Goal: Communication & Community: Answer question/provide support

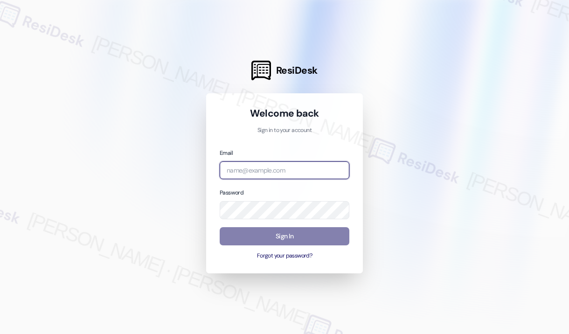
click at [291, 168] on input "email" at bounding box center [285, 170] width 130 height 18
type input "automated-surveys-haven_residential-[PERSON_NAME].roles@haven_[DOMAIN_NAME]"
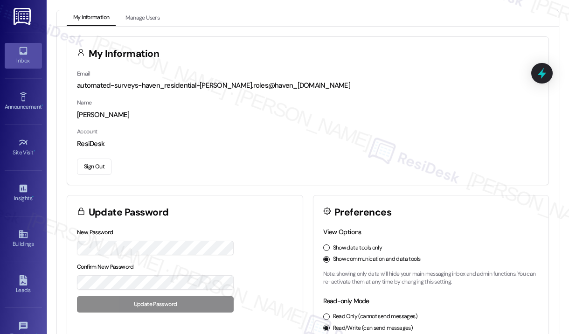
click at [29, 59] on div "Inbox" at bounding box center [23, 60] width 47 height 9
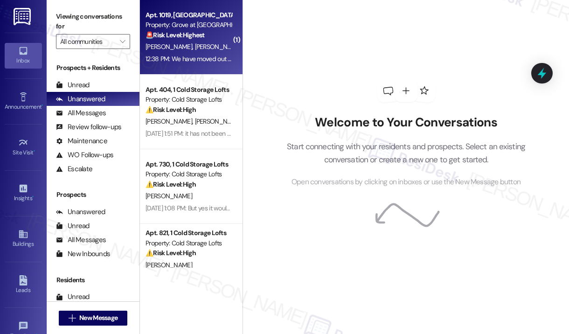
click at [192, 61] on div "12:38 PM: We have moved out of [GEOGRAPHIC_DATA] at [GEOGRAPHIC_DATA] and ask t…" at bounding box center [319, 59] width 349 height 8
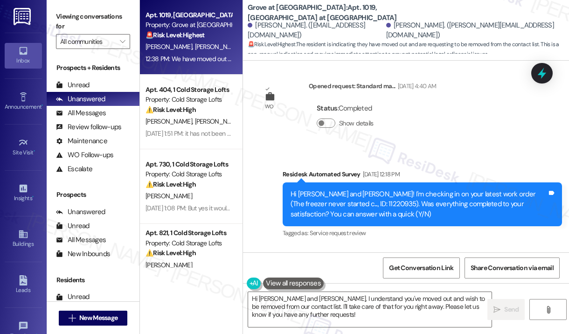
drag, startPoint x: 300, startPoint y: 140, endPoint x: 316, endPoint y: 177, distance: 40.1
click at [299, 148] on div "Survey, sent via SMS Residesk Automated Survey [DATE] 12:18 PM Hi [PERSON_NAME]…" at bounding box center [406, 241] width 326 height 187
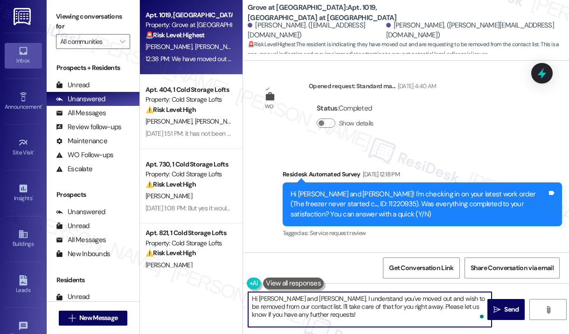
drag, startPoint x: 362, startPoint y: 316, endPoint x: 237, endPoint y: 296, distance: 126.1
click at [237, 296] on div "Apt. 1019, [GEOGRAPHIC_DATA] at [GEOGRAPHIC_DATA] Property: Grove at [GEOGRAPHI…" at bounding box center [354, 167] width 429 height 334
paste textarea "Sorry to bother you! Please reply STOP (all in capital letters) to opt-out of t…"
type textarea "Sorry to bother you! Please reply STOP (all in capital letters) to opt-out of t…"
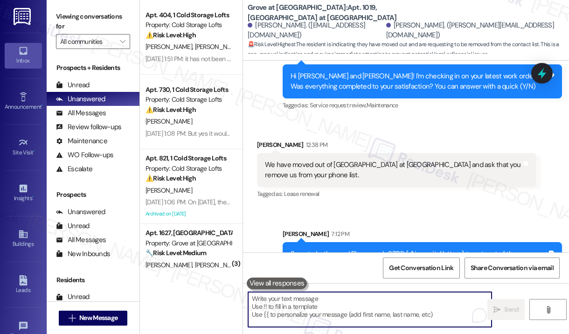
scroll to position [2018, 0]
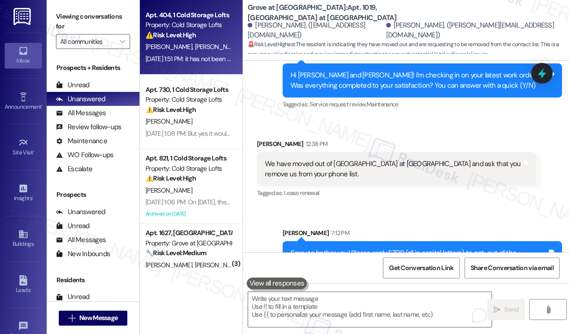
click at [203, 65] on div "Apt. 404, 1 Cold Storage Lofts Property: Cold Storage Lofts ⚠️ Risk Level: High…" at bounding box center [191, 37] width 103 height 75
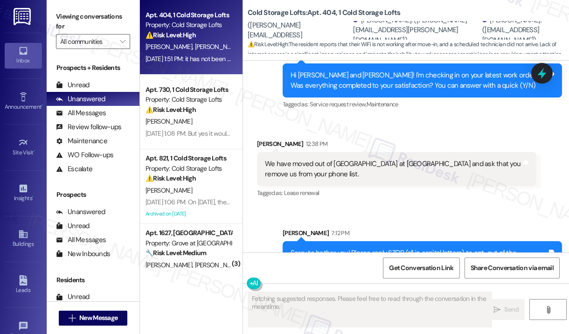
scroll to position [384, 0]
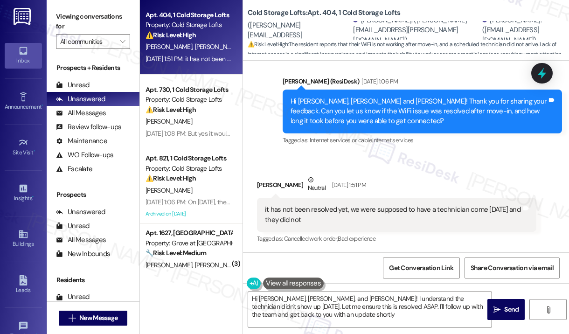
type textarea "Hi [PERSON_NAME], [PERSON_NAME], and [PERSON_NAME]! I understand the technician…"
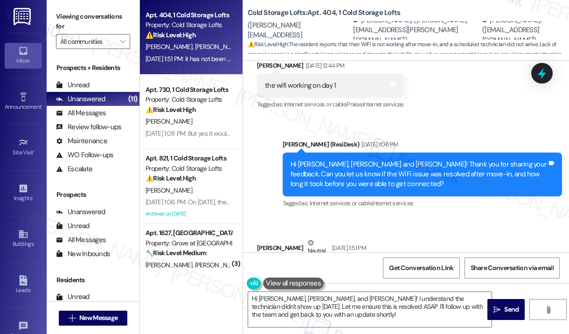
scroll to position [244, 0]
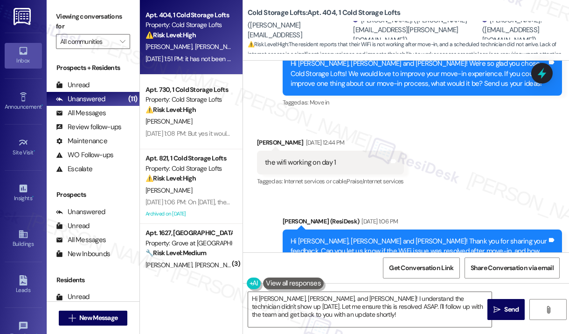
click at [476, 164] on div "Received via SMS [PERSON_NAME] [DATE] 12:44 PM the wifi working on day 1 Tags a…" at bounding box center [406, 156] width 326 height 79
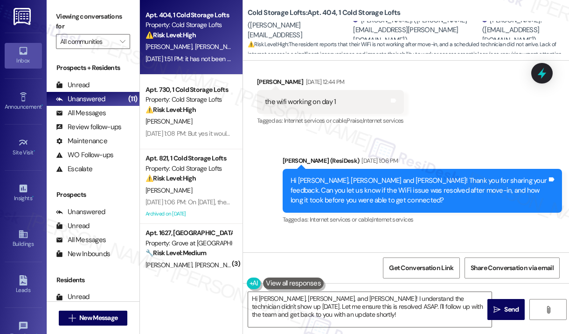
scroll to position [384, 0]
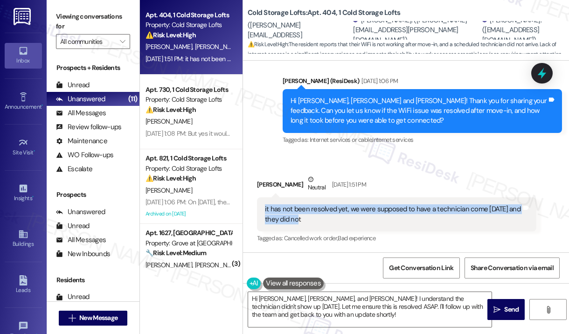
drag, startPoint x: 318, startPoint y: 219, endPoint x: 263, endPoint y: 210, distance: 56.1
click at [263, 210] on div "it has not been resolved yet, we were supposed to have a technician come [DATE]…" at bounding box center [396, 214] width 279 height 34
copy div "it has not been resolved yet, we were supposed to have a technician come [DATE]…"
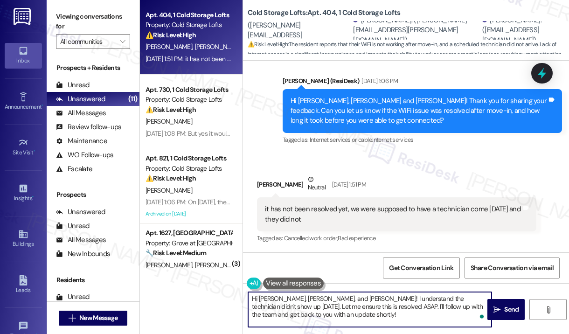
drag, startPoint x: 471, startPoint y: 298, endPoint x: 471, endPoint y: 316, distance: 17.7
click at [471, 316] on textarea "Hi [PERSON_NAME], [PERSON_NAME], and [PERSON_NAME]! I understand the technician…" at bounding box center [369, 309] width 243 height 35
click at [471, 298] on textarea "Hi [PERSON_NAME], [PERSON_NAME], and [PERSON_NAME]! I understand the technician…" at bounding box center [369, 309] width 243 height 35
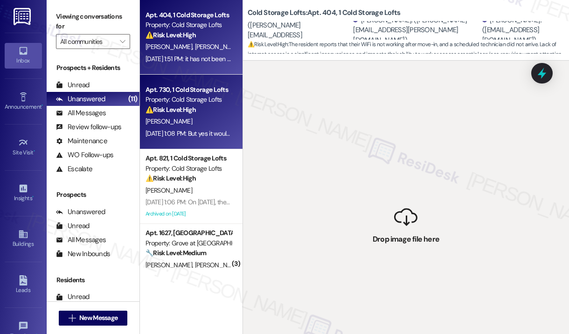
click at [197, 126] on div "[PERSON_NAME]" at bounding box center [189, 122] width 88 height 12
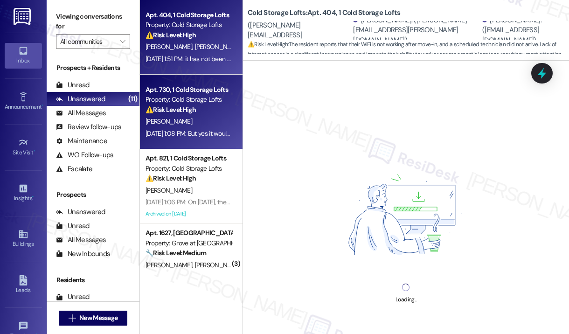
click at [197, 67] on div "Apt. 404, 1 Cold Storage Lofts Property: Cold Storage Lofts ⚠️ Risk Level: High…" at bounding box center [191, 37] width 103 height 75
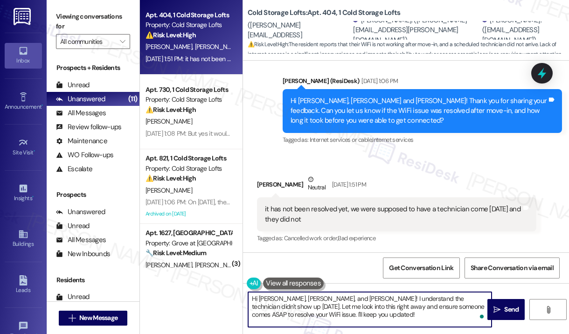
drag, startPoint x: 470, startPoint y: 299, endPoint x: 474, endPoint y: 316, distance: 17.8
click at [474, 315] on textarea "Hi [PERSON_NAME], [PERSON_NAME], and [PERSON_NAME]! I understand the technician…" at bounding box center [369, 309] width 243 height 35
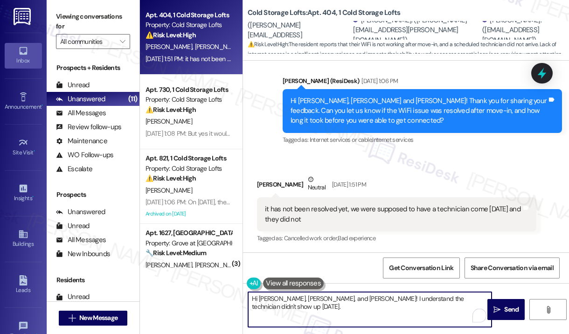
paste textarea "Since the technician didn’t come [DATE] and the issue still isn’t resolved, do …"
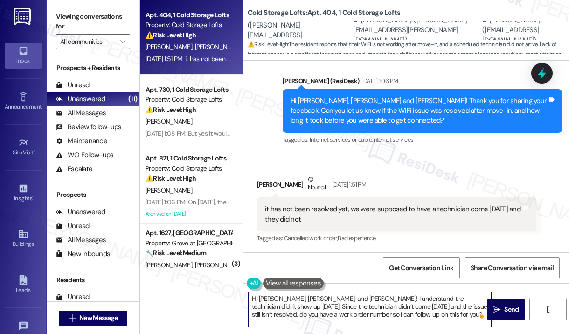
click at [466, 298] on textarea "Hi [PERSON_NAME], [PERSON_NAME], and [PERSON_NAME]! I understand the technician…" at bounding box center [369, 309] width 243 height 35
click at [311, 298] on textarea "Hi [PERSON_NAME], [PERSON_NAME], and [PERSON_NAME]! I understand the technician…" at bounding box center [369, 309] width 243 height 35
click at [358, 308] on textarea "Hi [PERSON_NAME]! I understand the technician didn't show up. Since the technic…" at bounding box center [369, 309] width 243 height 35
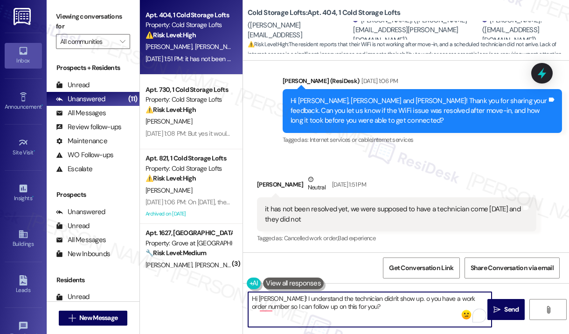
type textarea "Hi [PERSON_NAME]! I understand the technician didn't show up. Do you have a wor…"
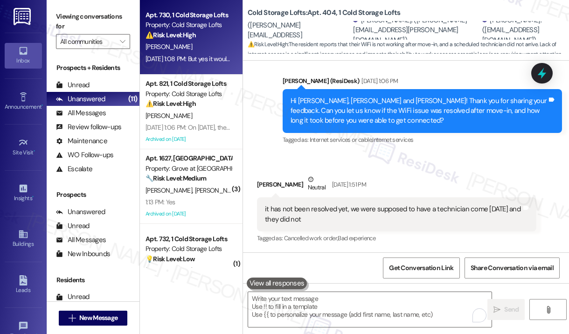
click at [203, 56] on div "[DATE] 1:08 PM: But yes it would be nice to have them there once a person moves…" at bounding box center [258, 59] width 226 height 8
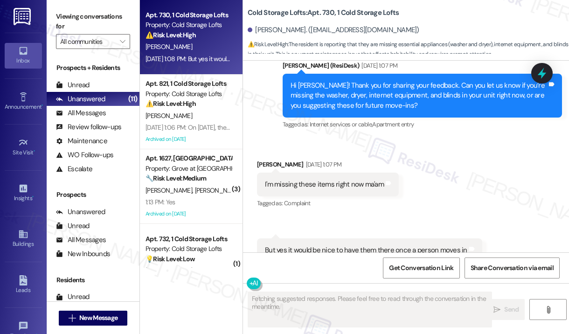
scroll to position [1031, 0]
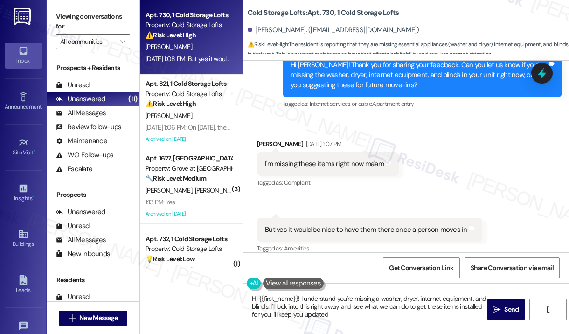
type textarea "Hi {{first_name}}! I understand you're missing a washer, dryer, internet equipm…"
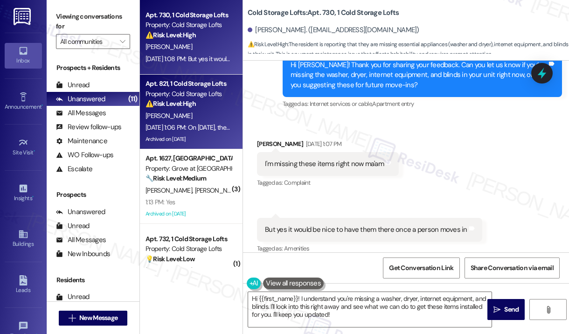
click at [186, 117] on div "[PERSON_NAME]" at bounding box center [189, 116] width 88 height 12
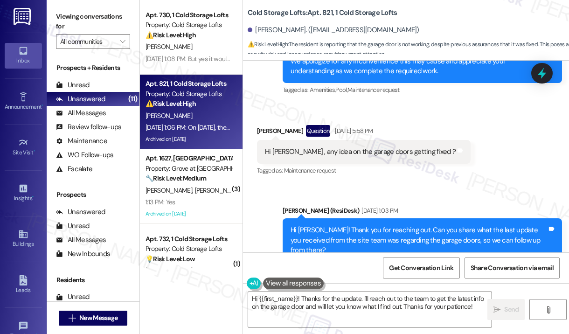
scroll to position [18728, 0]
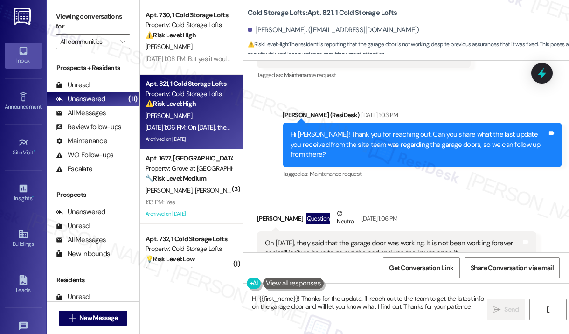
drag, startPoint x: 465, startPoint y: 149, endPoint x: 263, endPoint y: 136, distance: 203.3
click at [263, 231] on div "On [DATE], they said that the garage door was working. It is not been working f…" at bounding box center [396, 248] width 279 height 34
copy div "On [DATE], they said that the garage door was working. It is not been working f…"
click at [485, 208] on div "[PERSON_NAME] Question Neutral [DATE] 1:06 PM" at bounding box center [396, 219] width 279 height 23
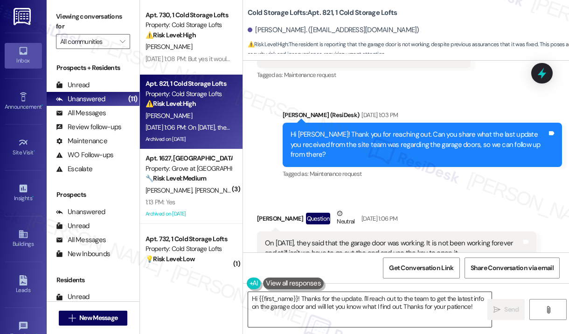
click at [418, 307] on textarea "Hi {{first_name}}! Thanks for the update. I'll reach out to the team to get the…" at bounding box center [369, 309] width 243 height 35
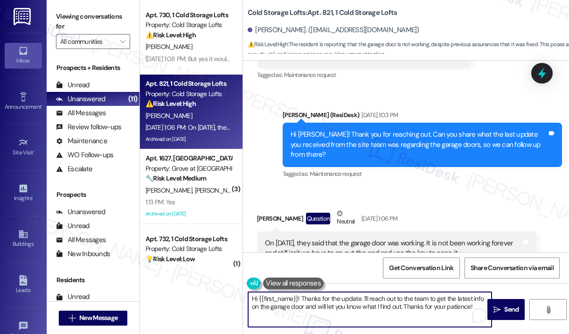
click at [421, 303] on textarea "Hi {{first_name}}! Thanks for the update. I'll reach out to the team to get the…" at bounding box center [369, 309] width 243 height 35
click at [421, 302] on textarea "Hi {{first_name}}! Thanks for the update. I'll reach out to the team to get the…" at bounding box center [369, 309] width 243 height 35
click at [419, 304] on textarea "Hi {{first_name}}! Thanks for the update. I'll reach out to the team to get the…" at bounding box center [369, 309] width 243 height 35
click at [306, 299] on textarea "Hi {{first_name}}! Thanks for the update. I'll reach out to the team to get the…" at bounding box center [369, 309] width 243 height 35
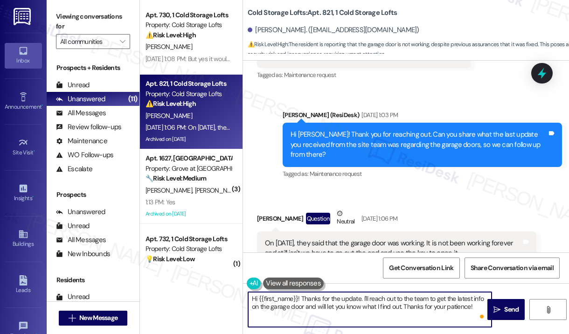
drag, startPoint x: 301, startPoint y: 298, endPoint x: 485, endPoint y: 316, distance: 185.1
click at [485, 316] on div "Hi {{first_name}}! Thanks for the update. I'll reach out to the team to get the…" at bounding box center [370, 309] width 244 height 36
paste textarea "you for reaching out. You mentioned the garage door still isn’t working—have yo…"
type textarea "Hi {{first_name}}! Thank you for reaching out. You mentioned the garage door st…"
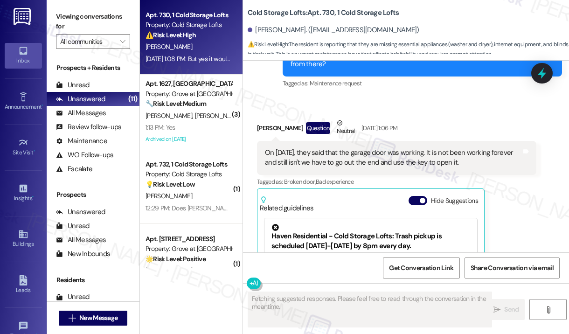
scroll to position [1031, 0]
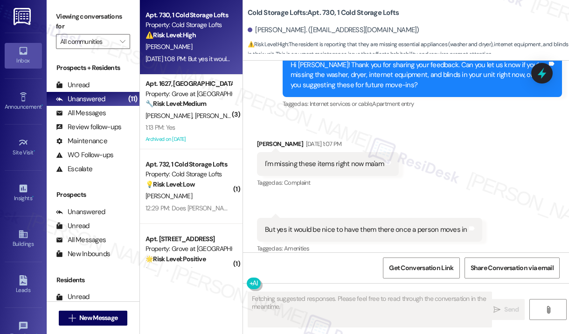
click at [487, 161] on div "Received via SMS [PERSON_NAME] [DATE] 1:07 PM I'm missing these items right now…" at bounding box center [406, 190] width 326 height 145
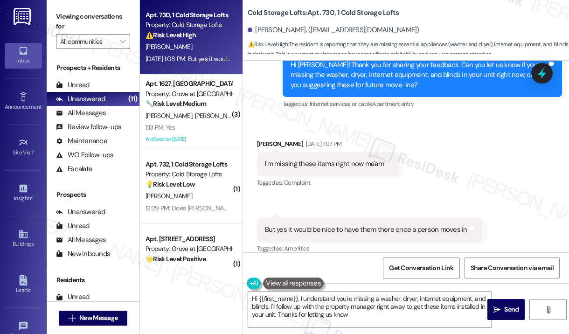
type textarea "Hi {{first_name}}, I understand you're missing a washer, dryer, internet equipm…"
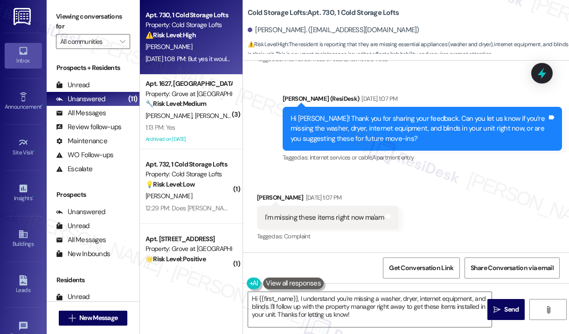
scroll to position [985, 0]
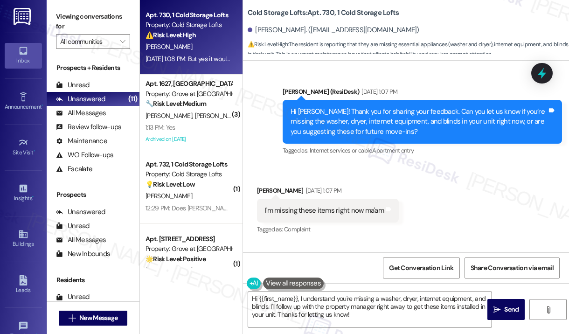
click at [430, 186] on div "Received via SMS [PERSON_NAME] [DATE] 1:07 PM I'm missing these items right now…" at bounding box center [406, 237] width 326 height 145
click at [437, 209] on div "Received via SMS [PERSON_NAME] [DATE] 1:07 PM I'm missing these items right now…" at bounding box center [406, 237] width 326 height 145
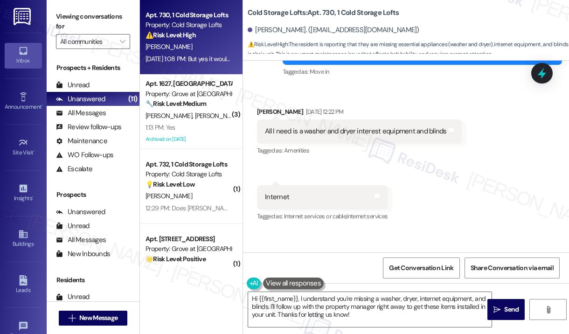
scroll to position [798, 0]
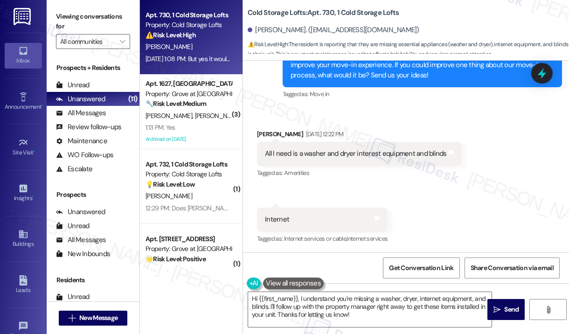
click at [337, 149] on div "All I need is a washer and dryer interest equipment and blinds" at bounding box center [356, 154] width 182 height 10
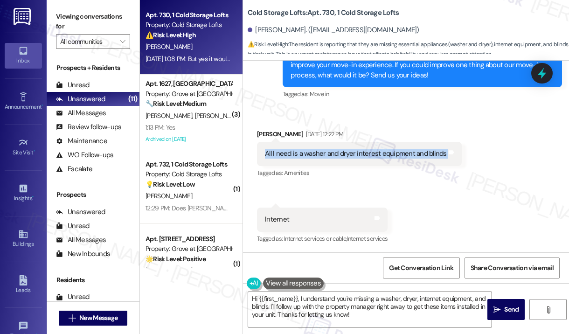
click at [337, 149] on div "All I need is a washer and dryer interest equipment and blinds" at bounding box center [356, 154] width 182 height 10
copy div "All I need is a washer and dryer interest equipment and blinds Tags and notes"
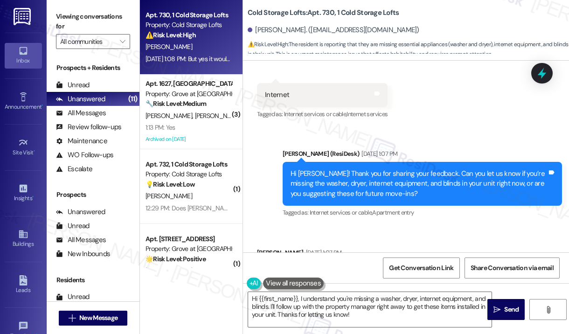
scroll to position [985, 0]
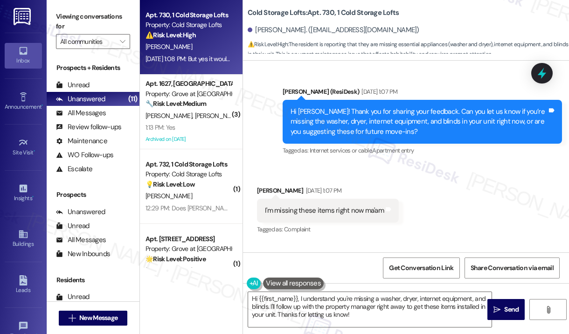
click at [341, 206] on div "I'm missing these items right now ma'am" at bounding box center [324, 211] width 119 height 10
copy div "I'm missing these items right now ma'am Tags and notes"
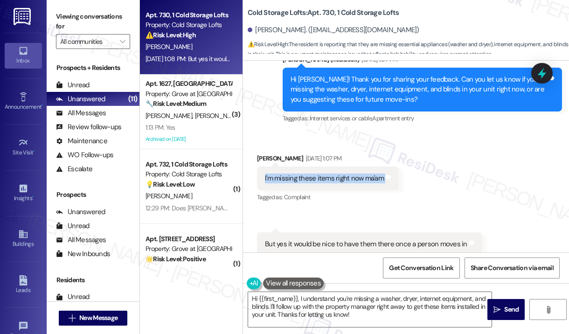
scroll to position [1031, 0]
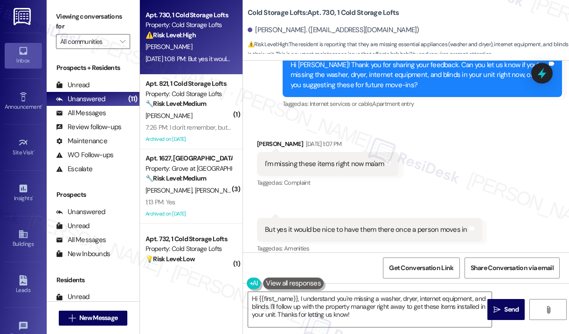
click at [472, 166] on div "Received via SMS [PERSON_NAME] [DATE] 1:07 PM I'm missing these items right now…" at bounding box center [406, 190] width 326 height 145
click at [541, 70] on icon at bounding box center [541, 73] width 11 height 14
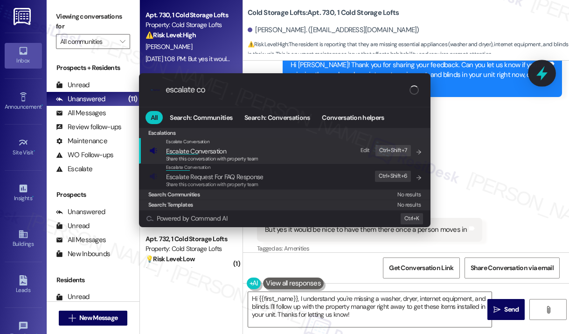
type input "escalate con"
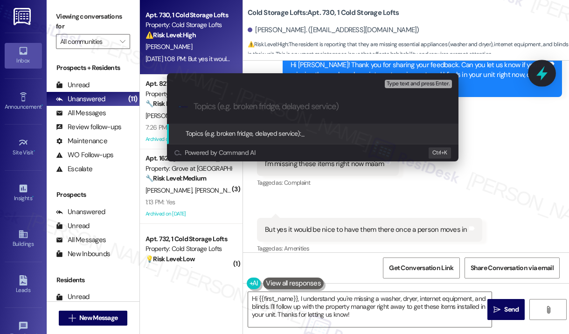
type input "Missing Items at Move-In (Washer, Dryer, Internet Equipment, Blinds)"
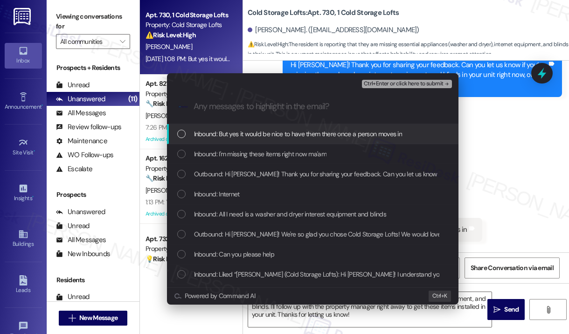
click at [328, 132] on span "Inbound: But yes it would be nice to have them there once a person moves in" at bounding box center [298, 134] width 208 height 10
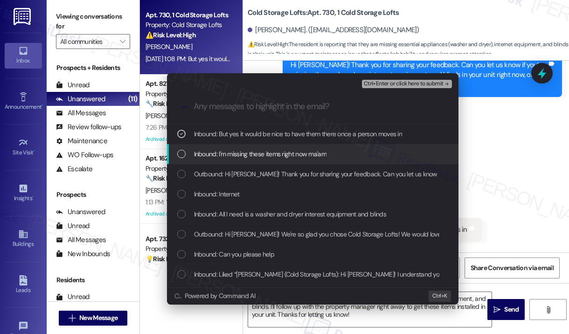
click at [321, 152] on span "Inbound: I'm missing these items right now ma'am" at bounding box center [260, 154] width 132 height 10
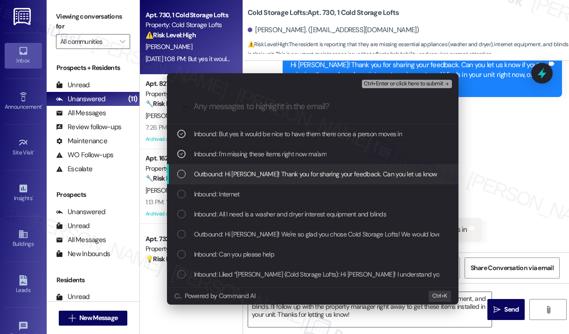
click at [325, 177] on span "Outbound: Hi [PERSON_NAME]! Thank you for sharing your feedback. Can you let us…" at bounding box center [501, 174] width 614 height 10
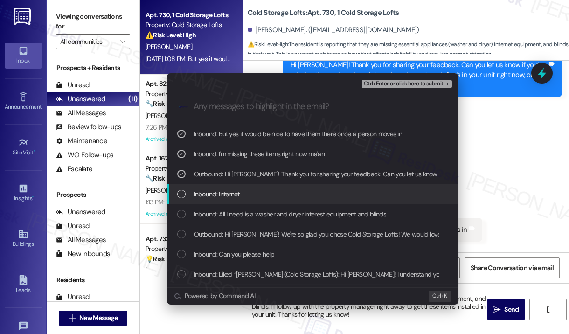
click at [325, 193] on div "Inbound: Internet" at bounding box center [313, 194] width 273 height 10
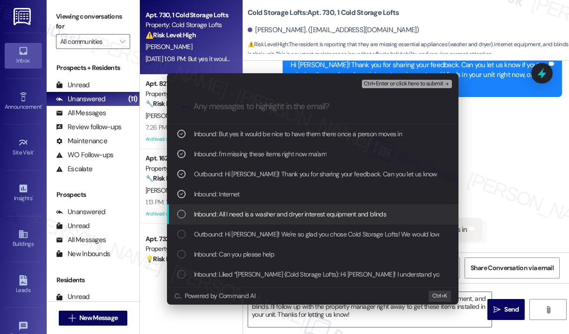
click at [332, 210] on span "Inbound: All I need is a washer and dryer interest equipment and blinds" at bounding box center [290, 214] width 192 height 10
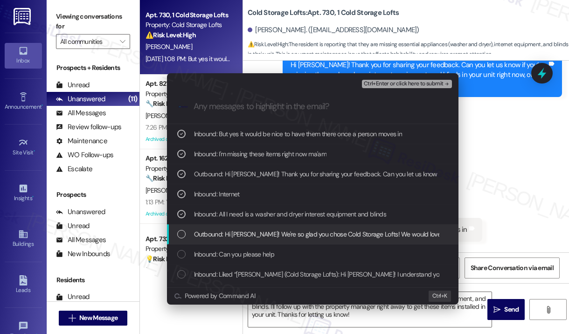
click at [338, 235] on span "Outbound: Hi [PERSON_NAME]! We're so glad you chose Cold Storage Lofts! We woul…" at bounding box center [500, 234] width 612 height 10
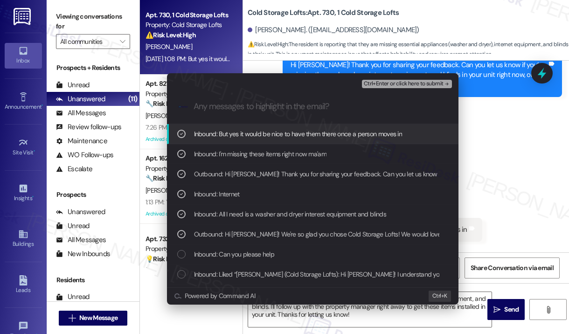
click at [398, 81] on span "Ctrl+Enter or click here to submit" at bounding box center [404, 84] width 80 height 7
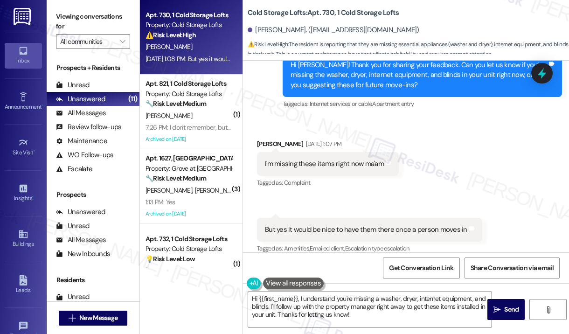
click at [479, 184] on div "Received via SMS [PERSON_NAME] [DATE] 1:07 PM I'm missing these items right now…" at bounding box center [406, 190] width 326 height 145
click at [402, 318] on textarea "Hi {{first_name}}, I understand you're missing a washer, dryer, internet equipm…" at bounding box center [369, 309] width 243 height 35
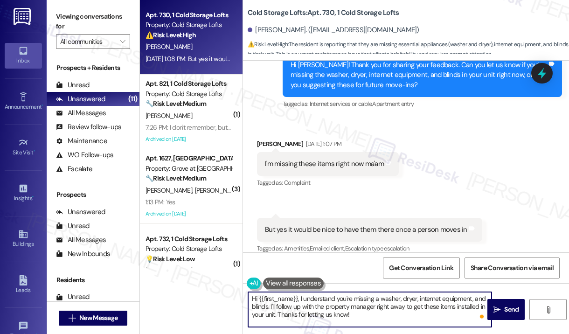
click at [401, 315] on textarea "Hi {{first_name}}, I understand you're missing a washer, dryer, internet equipm…" at bounding box center [369, 309] width 243 height 35
click at [434, 313] on textarea "Hi {{first_name}}, I understand you're missing a washer, dryer, internet equipm…" at bounding box center [369, 309] width 243 height 35
click at [497, 309] on icon "" at bounding box center [496, 309] width 7 height 7
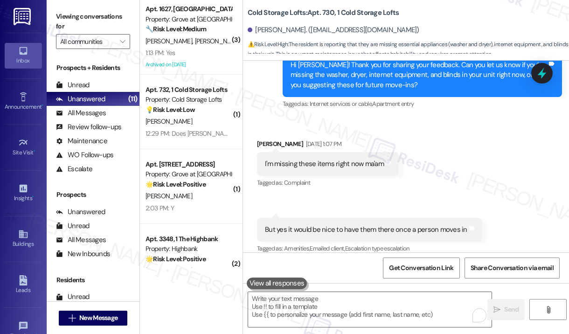
scroll to position [1116, 0]
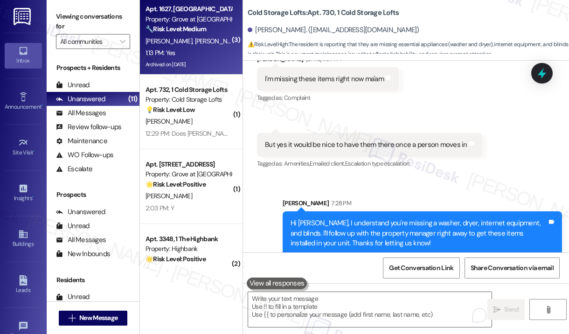
click at [214, 52] on div "1:13 PM: Yes 1:13 PM: Yes" at bounding box center [189, 53] width 88 height 12
type textarea "Fetching suggested responses. Please feel free to read through the conversation…"
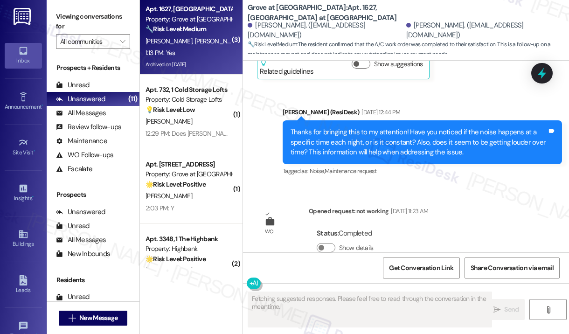
scroll to position [5748, 0]
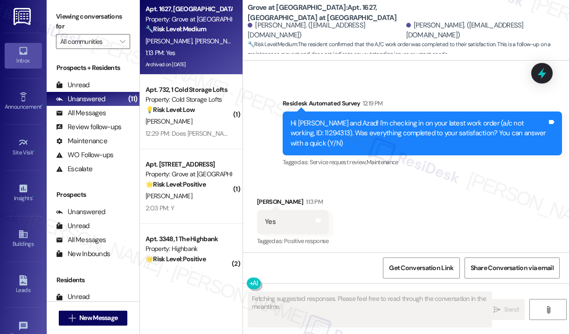
click at [448, 185] on div "Received via SMS [PERSON_NAME] 1:13 PM Yes Tags and notes Tagged as: Positive r…" at bounding box center [406, 215] width 326 height 79
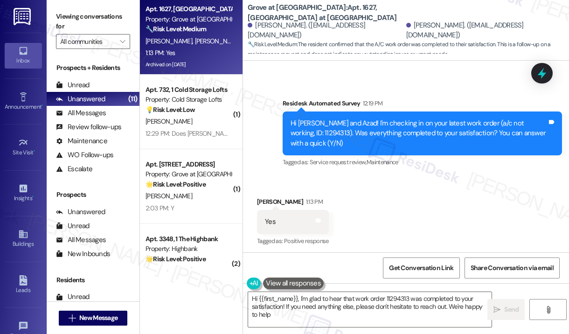
type textarea "Hi {{first_name}}, I'm glad to hear that work order 11294313 was completed to y…"
click at [447, 298] on textarea "Hi {{first_name}}, I'm glad to hear that work order 11294313 was completed to y…" at bounding box center [369, 309] width 243 height 35
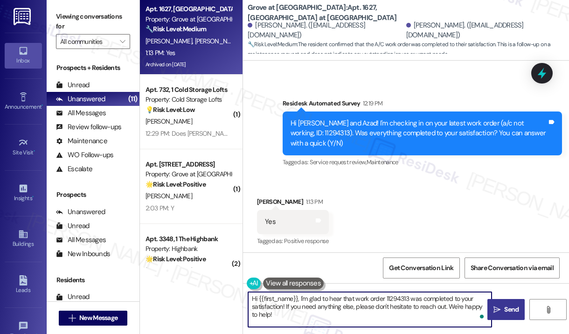
click at [492, 304] on span " Send" at bounding box center [505, 309] width 29 height 10
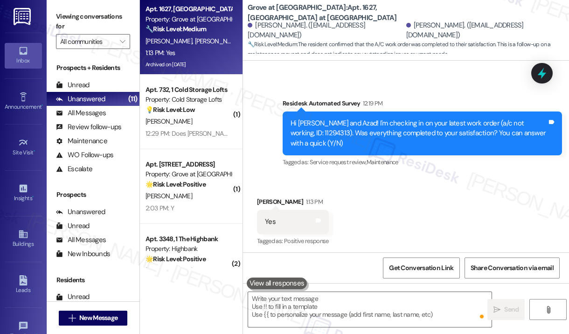
scroll to position [5748, 0]
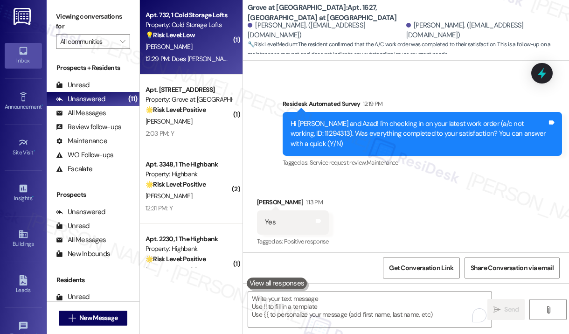
click at [205, 68] on div "Apt. 732, 1 Cold Storage Lofts Property: Cold Storage Lofts 💡 Risk Level: Low T…" at bounding box center [191, 37] width 103 height 75
type textarea "Fetching suggested responses. Please feel free to read through the conversation…"
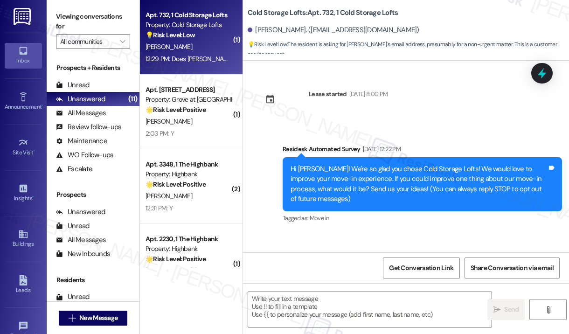
scroll to position [11074, 0]
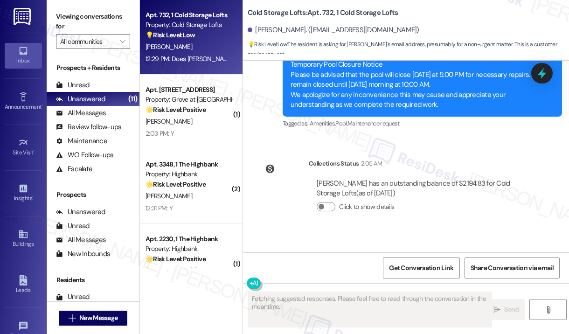
click at [429, 167] on div "Collections Status 2:05 AM [PERSON_NAME] has an outstanding balance of $2194.83…" at bounding box center [396, 193] width 293 height 82
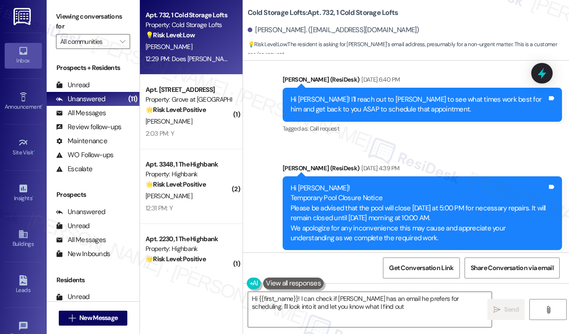
type textarea "Hi {{first_name}}! I can check if [PERSON_NAME] has an email he prefers for sch…"
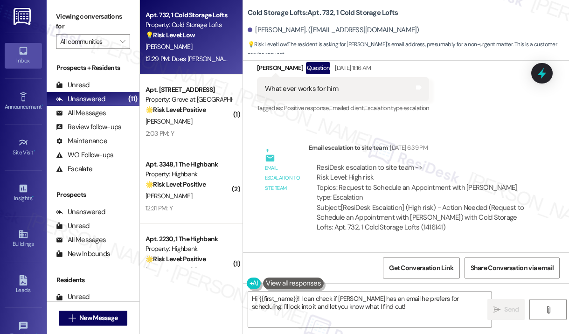
scroll to position [10747, 0]
drag, startPoint x: 339, startPoint y: 125, endPoint x: 477, endPoint y: 129, distance: 138.6
click at [477, 163] on div "ResiDesk escalation to site team -> Risk Level: High risk Topics: Request to Sc…" at bounding box center [423, 183] width 212 height 40
copy div "Request to Schedule an Appointment with [PERSON_NAME]"
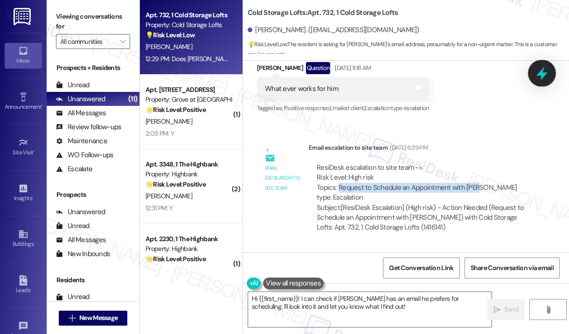
click at [541, 72] on icon at bounding box center [541, 73] width 11 height 14
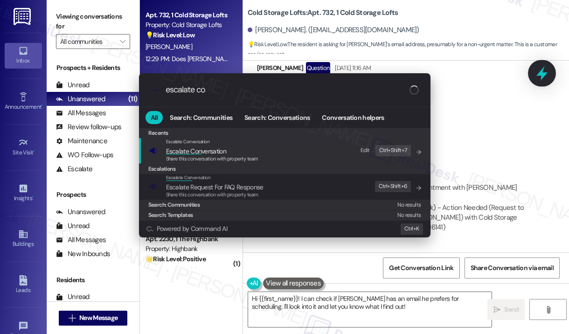
type input "escalate con"
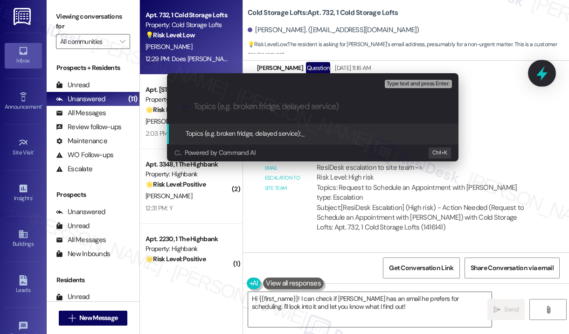
paste input "Request to Schedule an Appointment with [PERSON_NAME]"
type input "Request to Schedule an Appointment with [PERSON_NAME]"
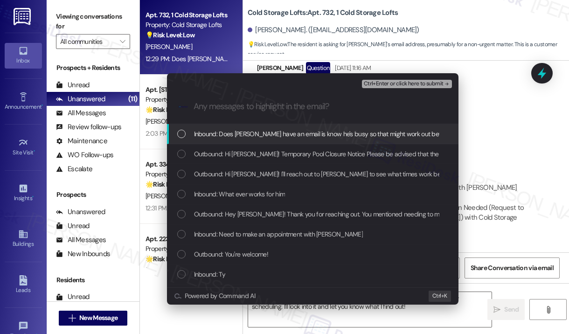
click at [321, 136] on span "Inbound: Does [PERSON_NAME] have an email is know he's busy so that might work …" at bounding box center [321, 134] width 255 height 10
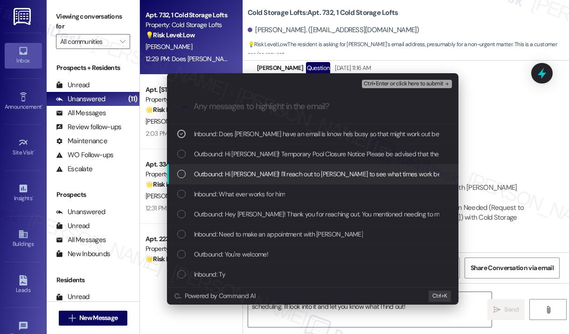
click at [319, 175] on span "Outbound: Hi [PERSON_NAME]! I'll reach out to [PERSON_NAME] to see what times w…" at bounding box center [408, 174] width 428 height 10
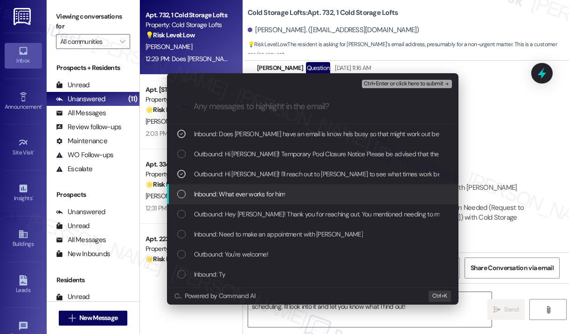
click at [319, 192] on div "Inbound: What ever works for him" at bounding box center [313, 194] width 273 height 10
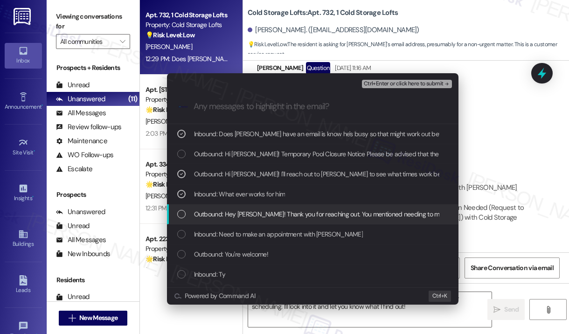
click at [324, 210] on span "Outbound: Hey [PERSON_NAME]! Thank you for reaching out. You mentioned needing …" at bounding box center [509, 214] width 630 height 10
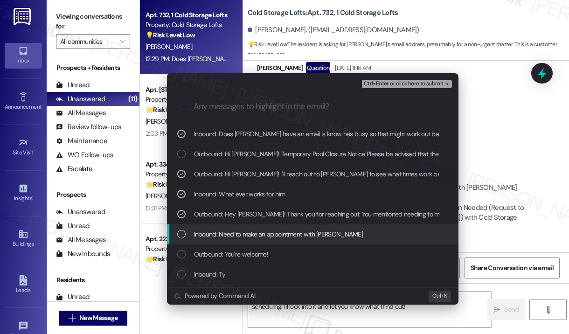
click at [326, 233] on span "Inbound: Need to make an appointment with [PERSON_NAME]" at bounding box center [278, 234] width 169 height 10
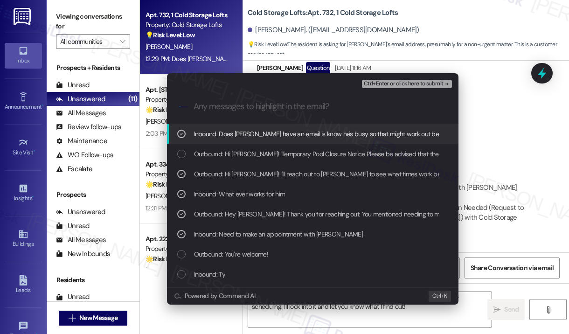
click at [395, 86] on span "Ctrl+Enter or click here to submit" at bounding box center [404, 84] width 80 height 7
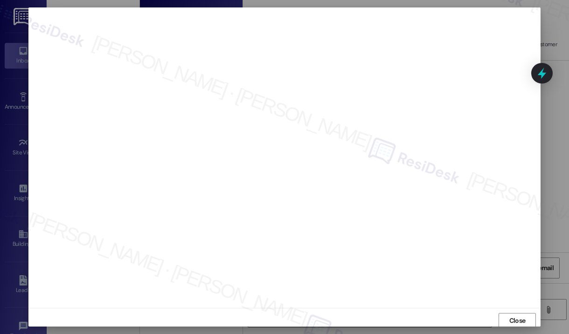
scroll to position [1, 0]
click at [514, 317] on span "Close" at bounding box center [517, 319] width 16 height 10
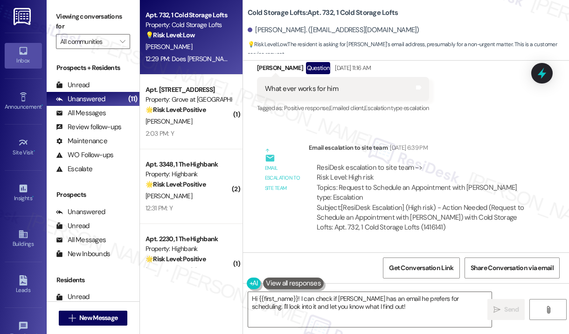
click at [537, 74] on icon at bounding box center [542, 73] width 12 height 12
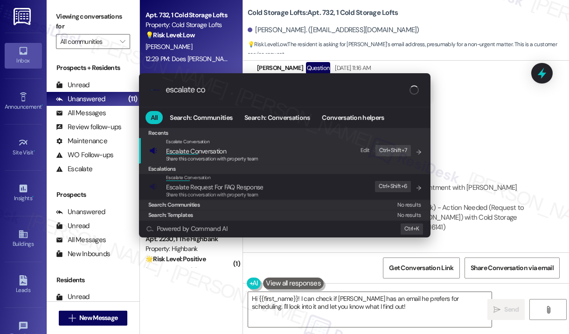
type input "escalate con"
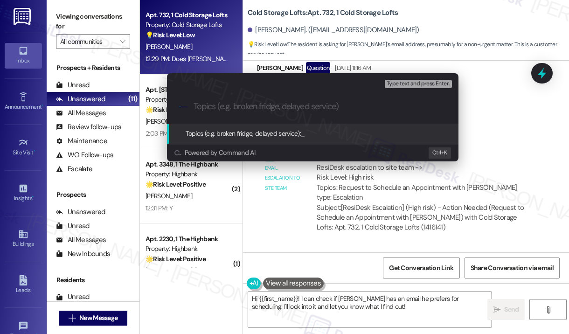
paste input "Request to Schedule an Appointment with [PERSON_NAME]"
type input "Request to Schedule an Appointment with [PERSON_NAME]"
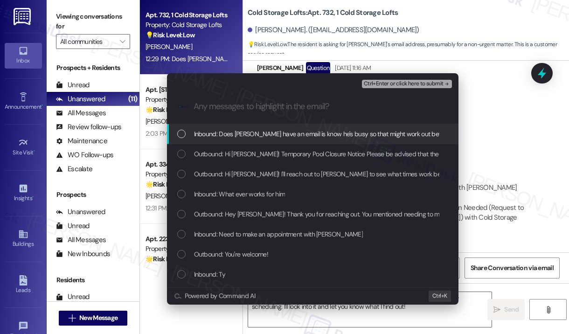
click at [353, 132] on span "Inbound: Does [PERSON_NAME] have an email is know he's busy so that might work …" at bounding box center [321, 134] width 255 height 10
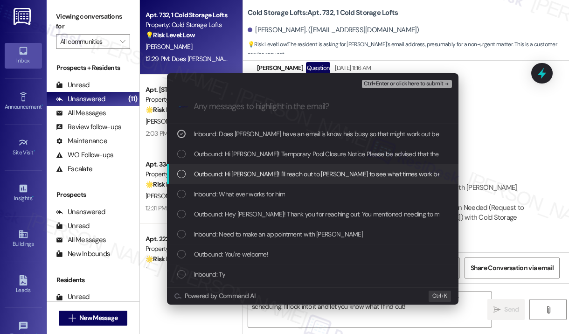
click at [336, 175] on span "Outbound: Hi [PERSON_NAME]! I'll reach out to [PERSON_NAME] to see what times w…" at bounding box center [408, 174] width 428 height 10
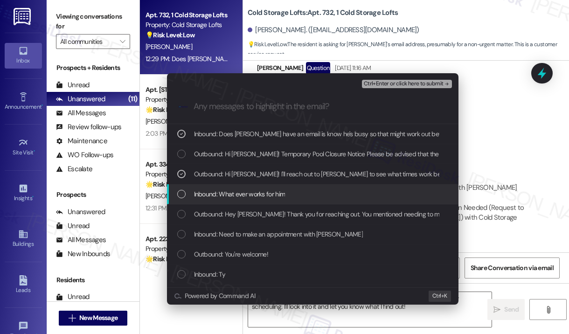
click at [334, 195] on div "Inbound: What ever works for him" at bounding box center [313, 194] width 273 height 10
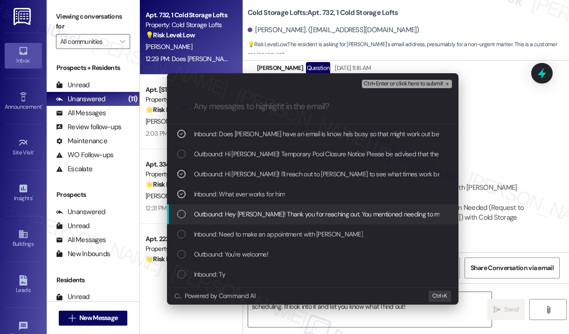
click at [338, 216] on span "Outbound: Hey [PERSON_NAME]! Thank you for reaching out. You mentioned needing …" at bounding box center [509, 214] width 630 height 10
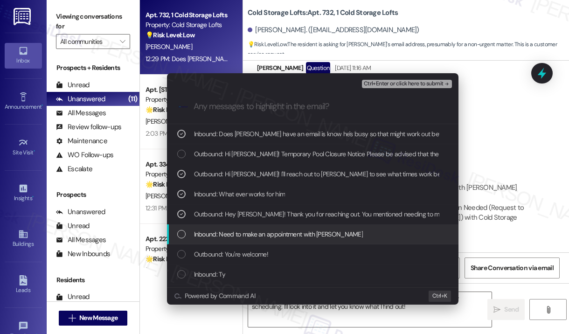
click at [336, 233] on div "Inbound: Need to make an appointment with [PERSON_NAME]" at bounding box center [313, 234] width 273 height 10
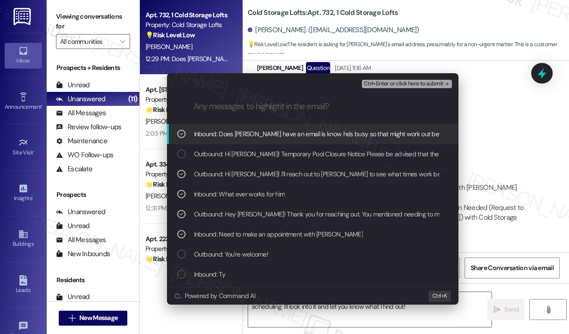
click at [400, 87] on button "Ctrl+Enter or click here to submit" at bounding box center [407, 84] width 90 height 8
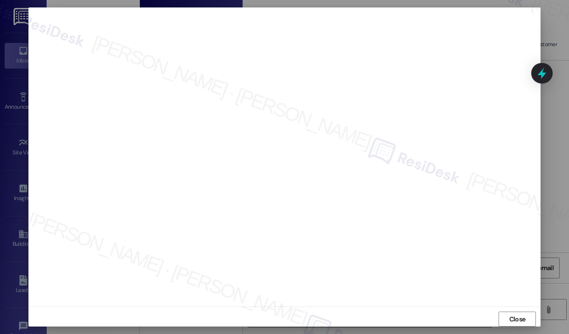
scroll to position [6, 0]
click at [513, 310] on span "Close" at bounding box center [517, 315] width 16 height 10
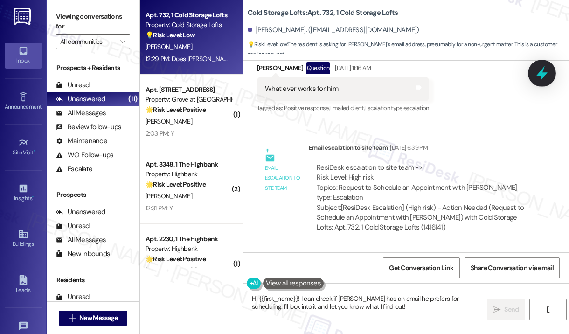
click at [545, 69] on icon at bounding box center [542, 73] width 16 height 16
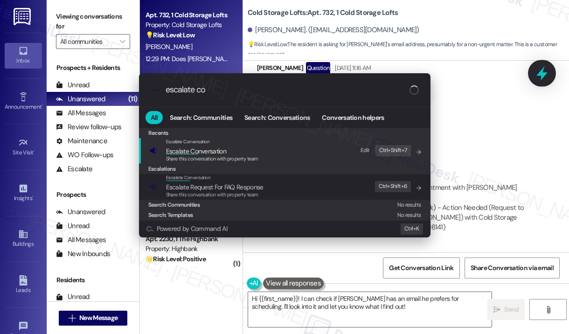
type input "escalate con"
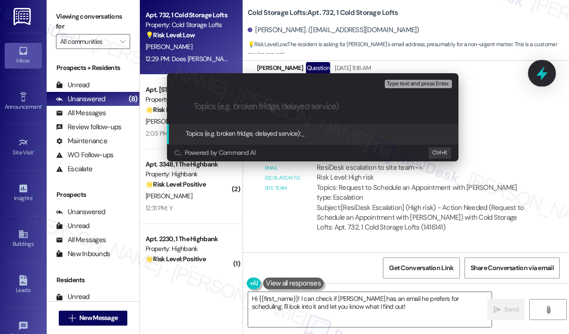
paste input "Request to Schedule an Appointment with [PERSON_NAME]"
type input "Request to Schedule an Appointment with [PERSON_NAME]"
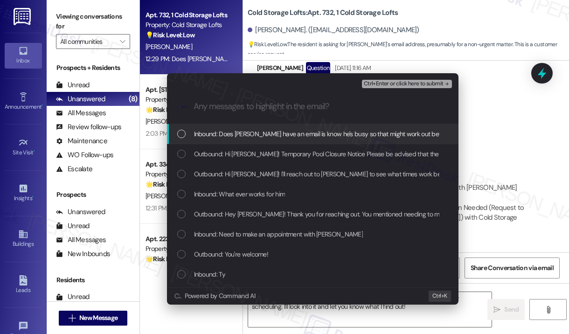
click at [262, 135] on span "Inbound: Does [PERSON_NAME] have an email is know he's busy so that might work …" at bounding box center [321, 134] width 255 height 10
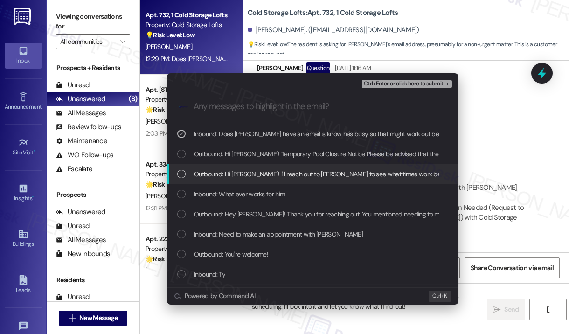
click at [269, 175] on span "Outbound: Hi [PERSON_NAME]! I'll reach out to [PERSON_NAME] to see what times w…" at bounding box center [408, 174] width 428 height 10
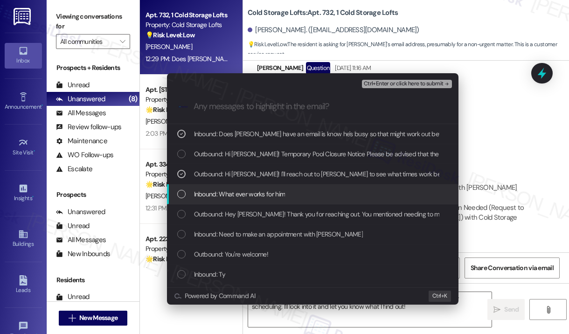
click at [273, 191] on span "Inbound: What ever works for him" at bounding box center [239, 194] width 91 height 10
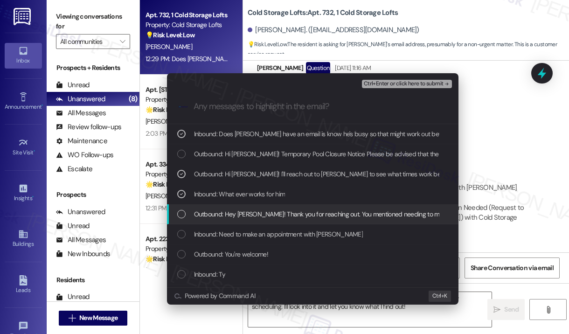
click at [282, 212] on span "Outbound: Hey [PERSON_NAME]! Thank you for reaching out. You mentioned needing …" at bounding box center [509, 214] width 630 height 10
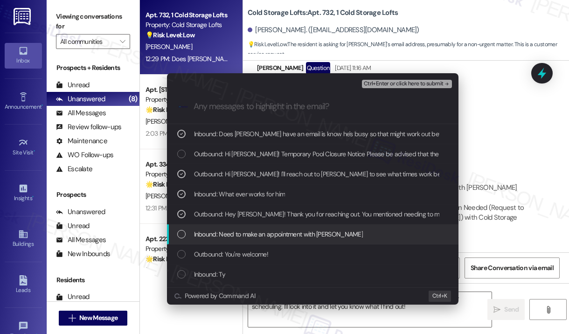
click at [286, 230] on span "Inbound: Need to make an appointment with [PERSON_NAME]" at bounding box center [278, 234] width 169 height 10
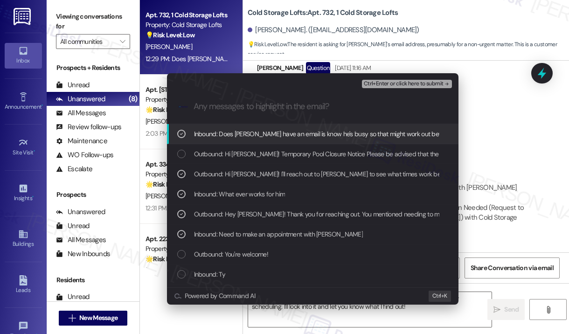
click at [390, 82] on span "Ctrl+Enter or click here to submit" at bounding box center [404, 84] width 80 height 7
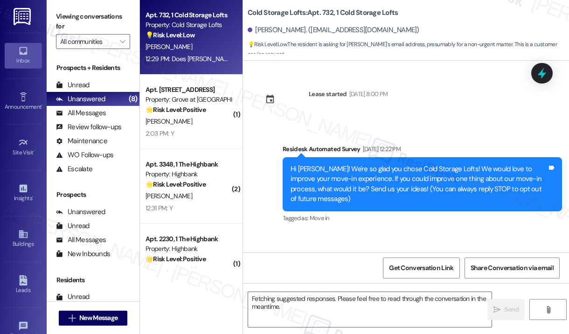
scroll to position [11073, 0]
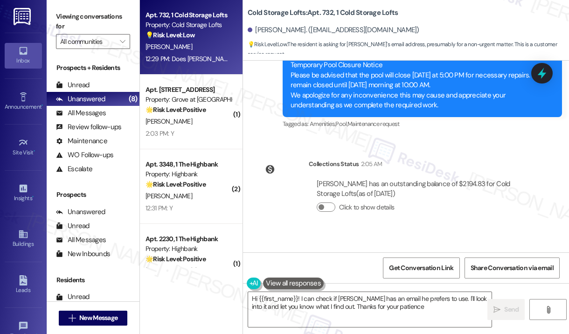
type textarea "Hi {{first_name}}! I can check if [PERSON_NAME] has an email he prefers to use.…"
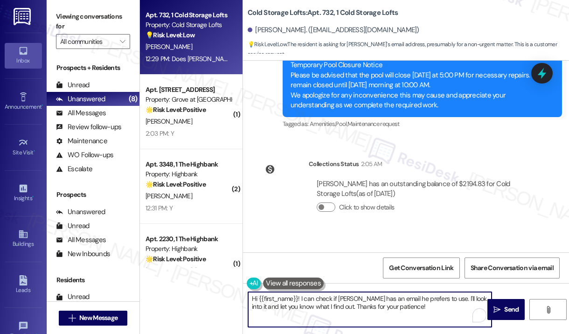
click at [434, 311] on textarea "Hi {{first_name}}! I can check if [PERSON_NAME] has an email he prefers to use.…" at bounding box center [369, 309] width 243 height 35
click at [509, 310] on span "Send" at bounding box center [511, 309] width 14 height 10
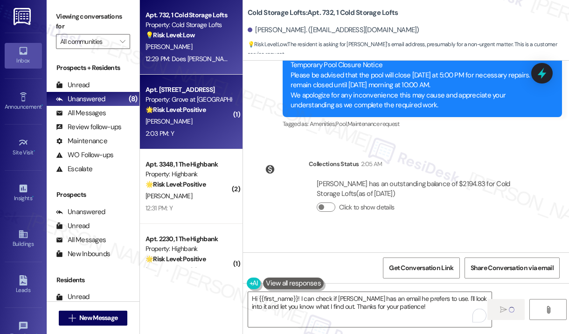
click at [205, 125] on div "[PERSON_NAME]" at bounding box center [189, 122] width 88 height 12
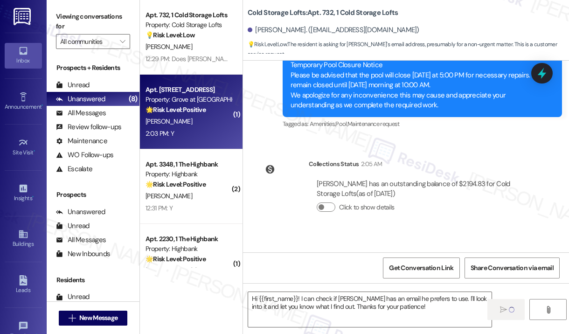
type textarea "Fetching suggested responses. Please feel free to read through the conversation…"
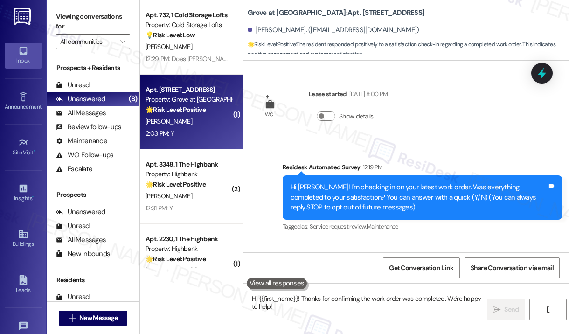
scroll to position [66, 0]
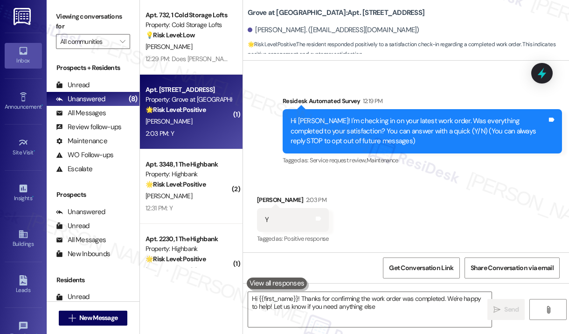
type textarea "Hi {{first_name}}! Thanks for confirming the work order was completed. We're ha…"
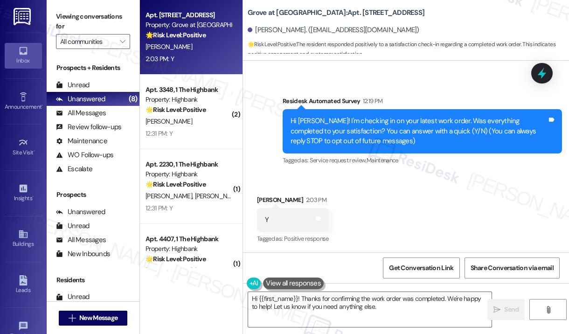
click at [398, 184] on div "Received via SMS [PERSON_NAME] 2:03 PM Y Tags and notes Tagged as: Positive res…" at bounding box center [406, 213] width 326 height 79
click at [396, 313] on textarea "Hi {{first_name}}! Thanks for confirming the work order was completed. We're ha…" at bounding box center [369, 309] width 243 height 35
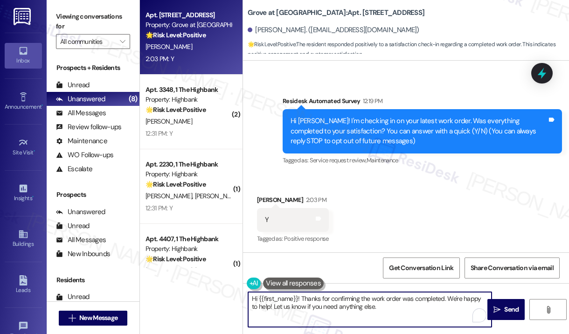
click at [424, 309] on textarea "Hi {{first_name}}! Thanks for confirming the work order was completed. We're ha…" at bounding box center [369, 309] width 243 height 35
click at [512, 309] on span "Send" at bounding box center [511, 309] width 14 height 10
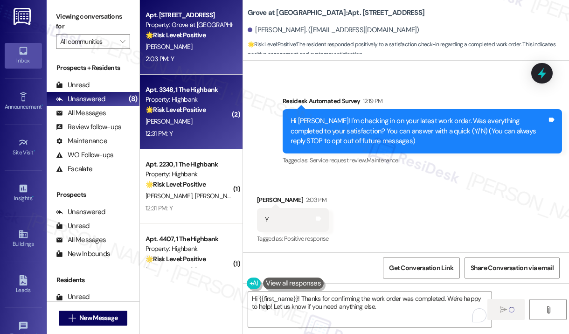
click at [203, 118] on div "[PERSON_NAME]" at bounding box center [189, 122] width 88 height 12
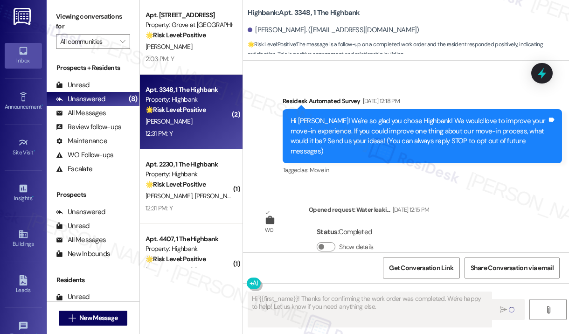
type textarea "Fetching suggested responses. Please feel free to read through the conversation…"
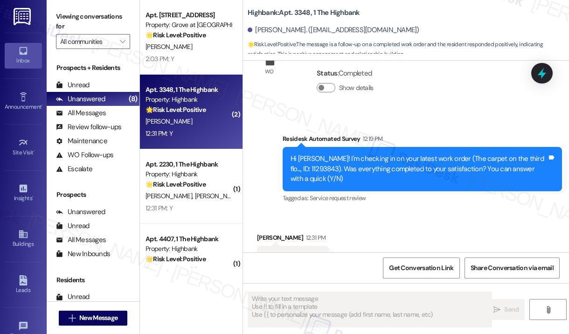
scroll to position [1561, 0]
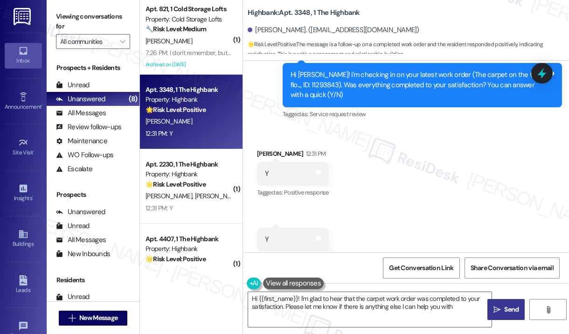
type textarea "Hi {{first_name}}! I'm glad to hear that the carpet work order was completed to…"
click at [494, 184] on div "Received via SMS [PERSON_NAME] 12:31 PM Y Tags and notes Tagged as: Positive re…" at bounding box center [406, 200] width 326 height 145
click at [514, 306] on span "Send" at bounding box center [511, 309] width 14 height 10
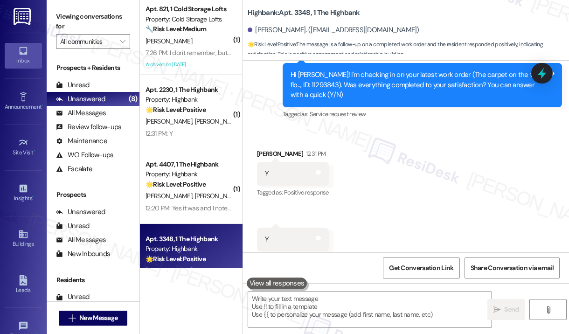
click at [201, 176] on div "Property: Highbank" at bounding box center [188, 174] width 86 height 10
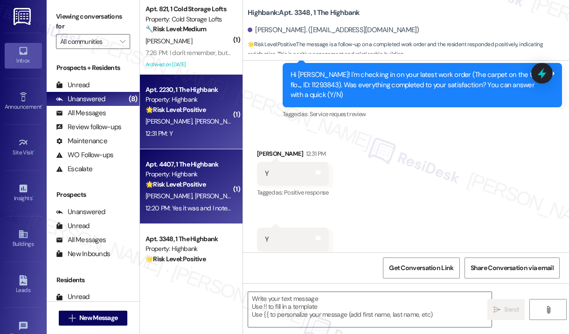
type textarea "Fetching suggested responses. Please feel free to read through the conversation…"
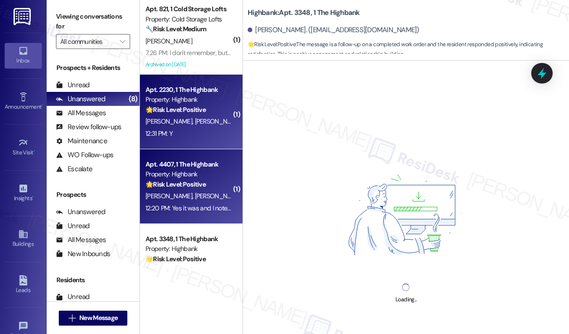
click at [201, 127] on div "[PERSON_NAME] [PERSON_NAME]" at bounding box center [189, 122] width 88 height 12
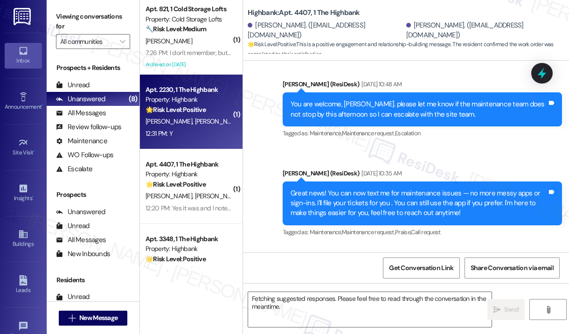
scroll to position [412, 0]
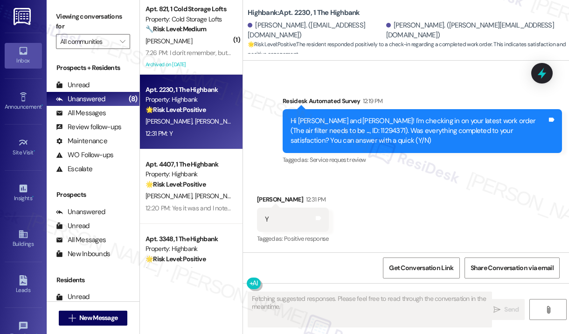
click at [407, 205] on div "Received via SMS [PERSON_NAME] 12:31 PM Y Tags and notes Tagged as: Positive re…" at bounding box center [406, 212] width 326 height 79
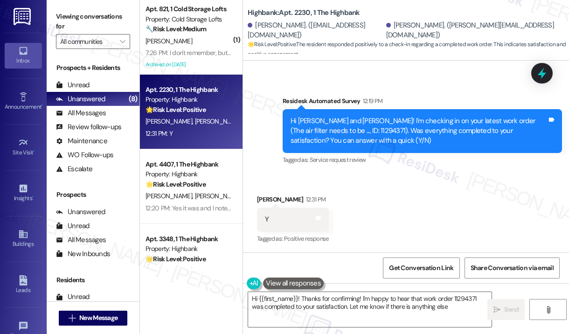
type textarea "Hi {{first_name}}! Thanks for confirming! I'm happy to hear that work order 112…"
click at [457, 304] on textarea "Hi {{first_name}}! Thanks for confirming! I'm happy to hear that work order 112…" at bounding box center [369, 309] width 243 height 35
click at [505, 304] on button " Send" at bounding box center [505, 309] width 37 height 21
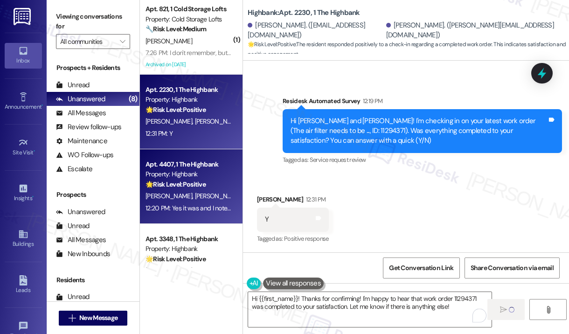
click at [218, 191] on div "[PERSON_NAME] [PERSON_NAME]" at bounding box center [189, 196] width 88 height 12
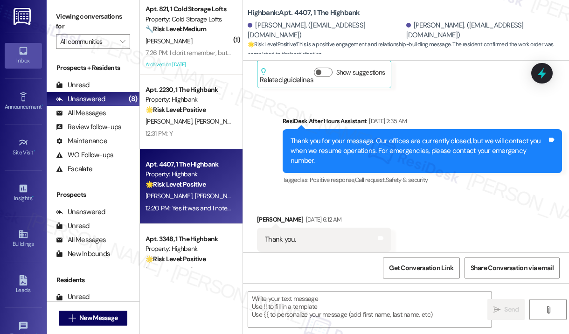
type textarea "Fetching suggested responses. Please feel free to read through the conversation…"
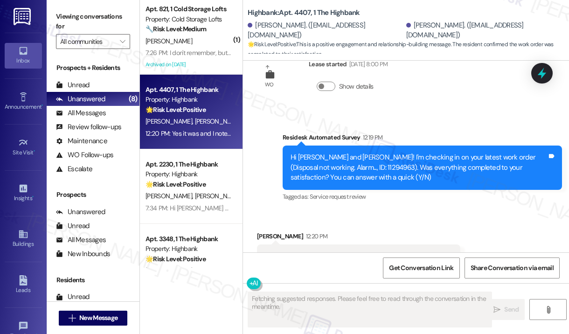
scroll to position [3460, 0]
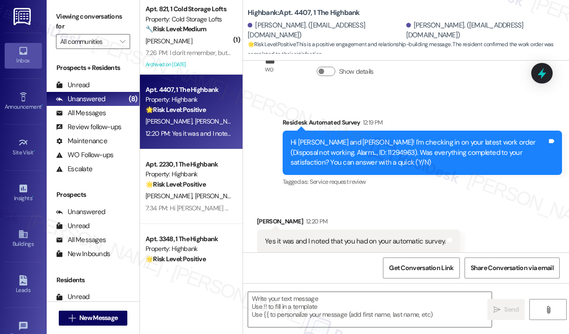
click at [384, 209] on div "Received via SMS [PERSON_NAME] 12:20 PM Yes it was and I noted that you had on …" at bounding box center [358, 241] width 217 height 65
click at [383, 209] on div "Received via SMS [PERSON_NAME] 12:20 PM Yes it was and I noted that you had on …" at bounding box center [358, 241] width 217 height 65
click at [289, 301] on textarea at bounding box center [369, 309] width 243 height 35
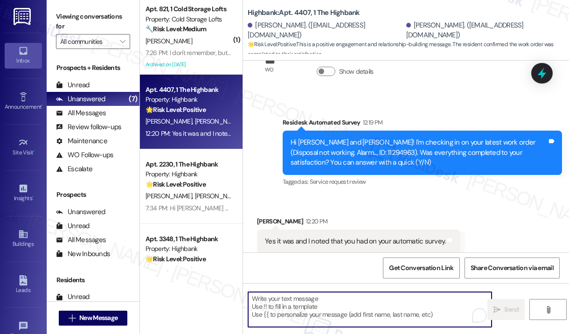
paste textarea "That’s wonderful to hear! We’re so glad that you’re satisfied with the recent w…"
type textarea "That’s wonderful to hear! We’re so glad that you’re satisfied with the recent w…"
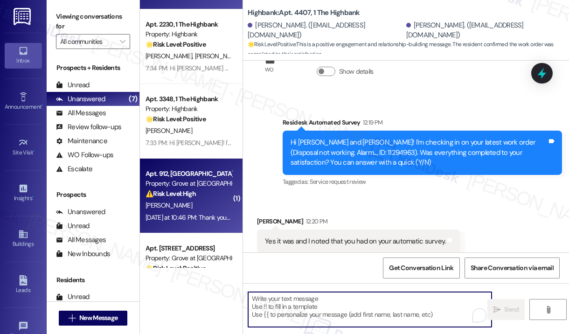
click at [187, 193] on strong "⚠️ Risk Level: High" at bounding box center [170, 193] width 50 height 8
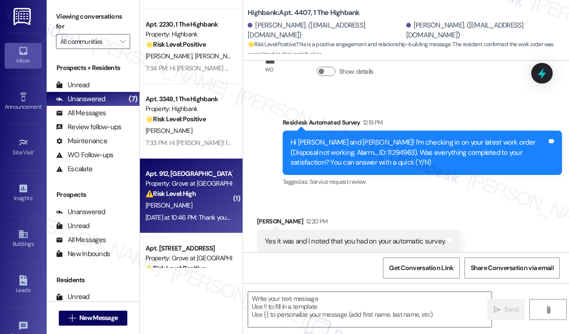
type textarea "Fetching suggested responses. Please feel free to read through the conversation…"
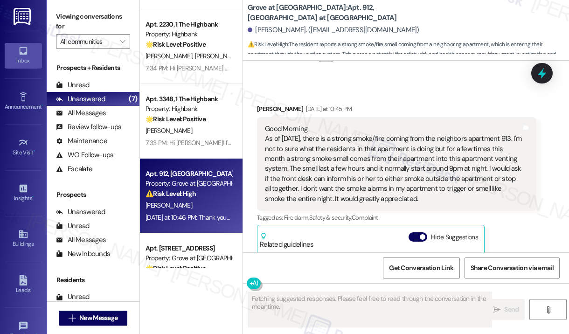
scroll to position [969, 0]
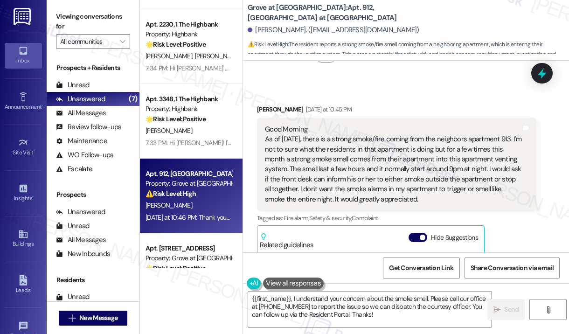
drag, startPoint x: 414, startPoint y: 195, endPoint x: 266, endPoint y: 140, distance: 158.0
click at [266, 140] on div "Good Morning As of [DATE], there is a strong smoke/fire coming from the neighbo…" at bounding box center [393, 165] width 256 height 80
copy div "As of [DATE], there is a strong smoke/fire coming from the neighbors apartment …"
click at [396, 309] on textarea "{{first_name}}, I understand your concern about the smoke smell. Please call ou…" at bounding box center [369, 309] width 243 height 35
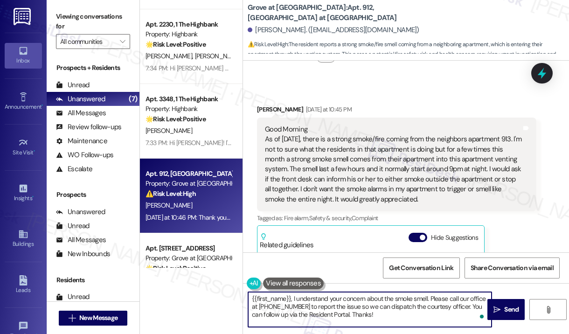
paste textarea "Thank you for reaching out. I’m sorry to hear you’ve been dealing with strong s…"
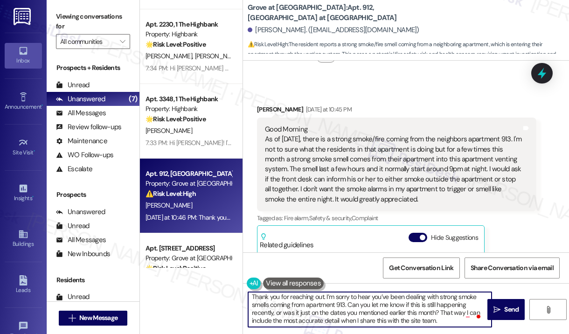
scroll to position [2, 0]
click at [437, 314] on textarea "Thank you for reaching out. I’m sorry to hear you’ve been dealing with strong s…" at bounding box center [369, 309] width 243 height 35
type textarea "Thank you for reaching out. I’m sorry to hear you’ve been dealing with strong s…"
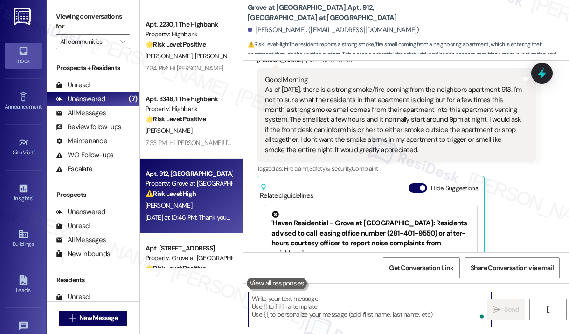
scroll to position [1108, 0]
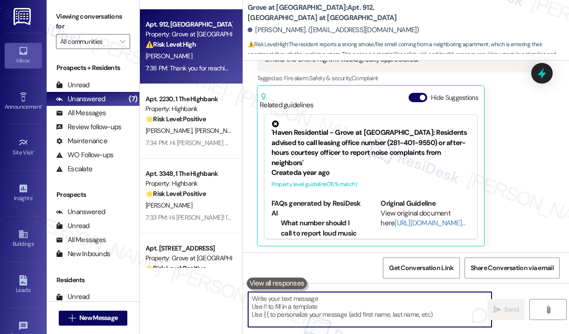
click at [519, 208] on div "[PERSON_NAME] [DATE] at 10:45 PM Good Morning As of [DATE], there is a strong s…" at bounding box center [396, 106] width 279 height 282
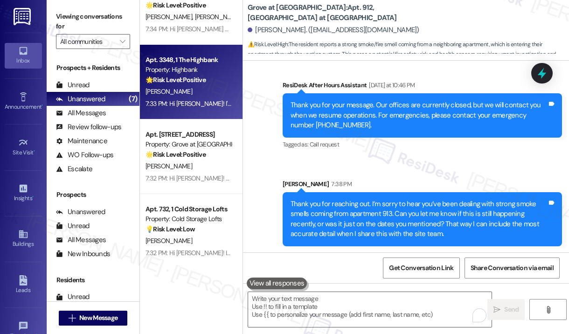
scroll to position [254, 0]
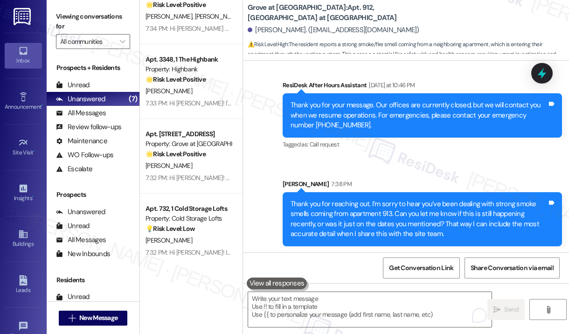
click at [422, 160] on div "Sent via SMS ResiDesk After Hours Assistant [DATE] at 10:46 PM Thank you for yo…" at bounding box center [406, 156] width 326 height 194
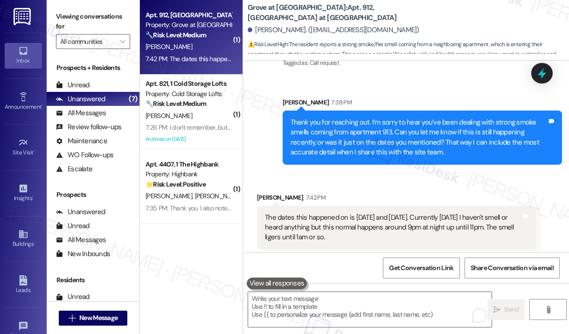
scroll to position [1387, 0]
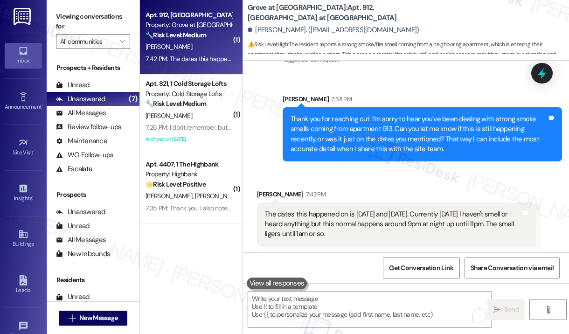
click at [360, 171] on div "Received via SMS [PERSON_NAME] 7:42 PM The dates this happened on is [DATE] and…" at bounding box center [406, 210] width 326 height 85
click at [398, 76] on div "Sent via SMS ResiDesk After Hours Assistant [DATE] at 10:46 PM Thank you for yo…" at bounding box center [406, 71] width 326 height 194
